Goal: Check status: Check status

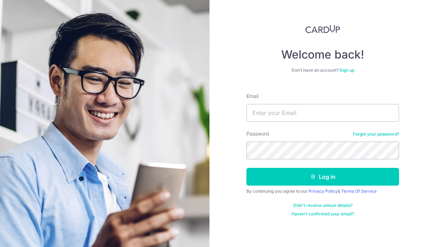
type input "[EMAIL_ADDRESS][DOMAIN_NAME]"
click at [246, 168] on button "Log in" at bounding box center [322, 177] width 153 height 18
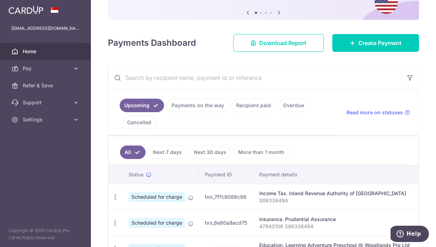
click at [285, 106] on link "Overdue" at bounding box center [293, 105] width 30 height 13
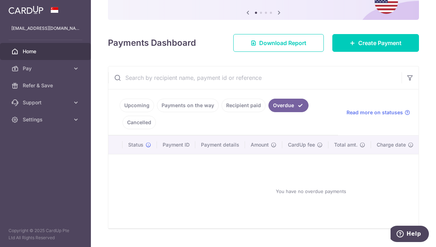
click at [248, 110] on link "Recipient paid" at bounding box center [243, 105] width 44 height 13
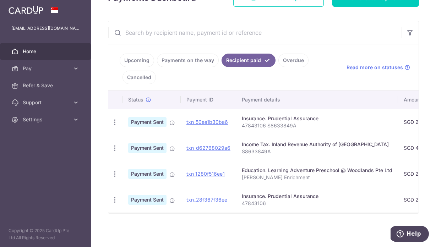
click at [189, 56] on link "Payments on the way" at bounding box center [188, 60] width 62 height 13
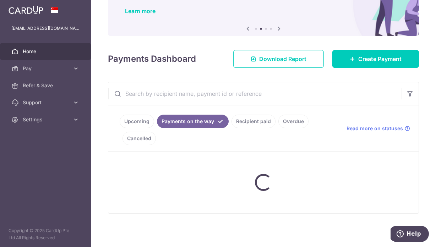
scroll to position [68, 0]
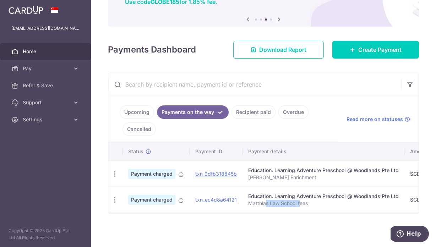
drag, startPoint x: 265, startPoint y: 209, endPoint x: 300, endPoint y: 209, distance: 34.4
click at [300, 209] on td "Education. Learning Adventure Preschool @ Woodlands Pte Ltd Matthias Law School…" at bounding box center [323, 200] width 162 height 26
click at [300, 200] on p "Matthias Law School fees" at bounding box center [323, 203] width 150 height 7
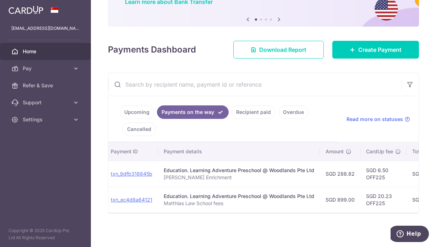
scroll to position [0, 0]
